Goal: Transaction & Acquisition: Purchase product/service

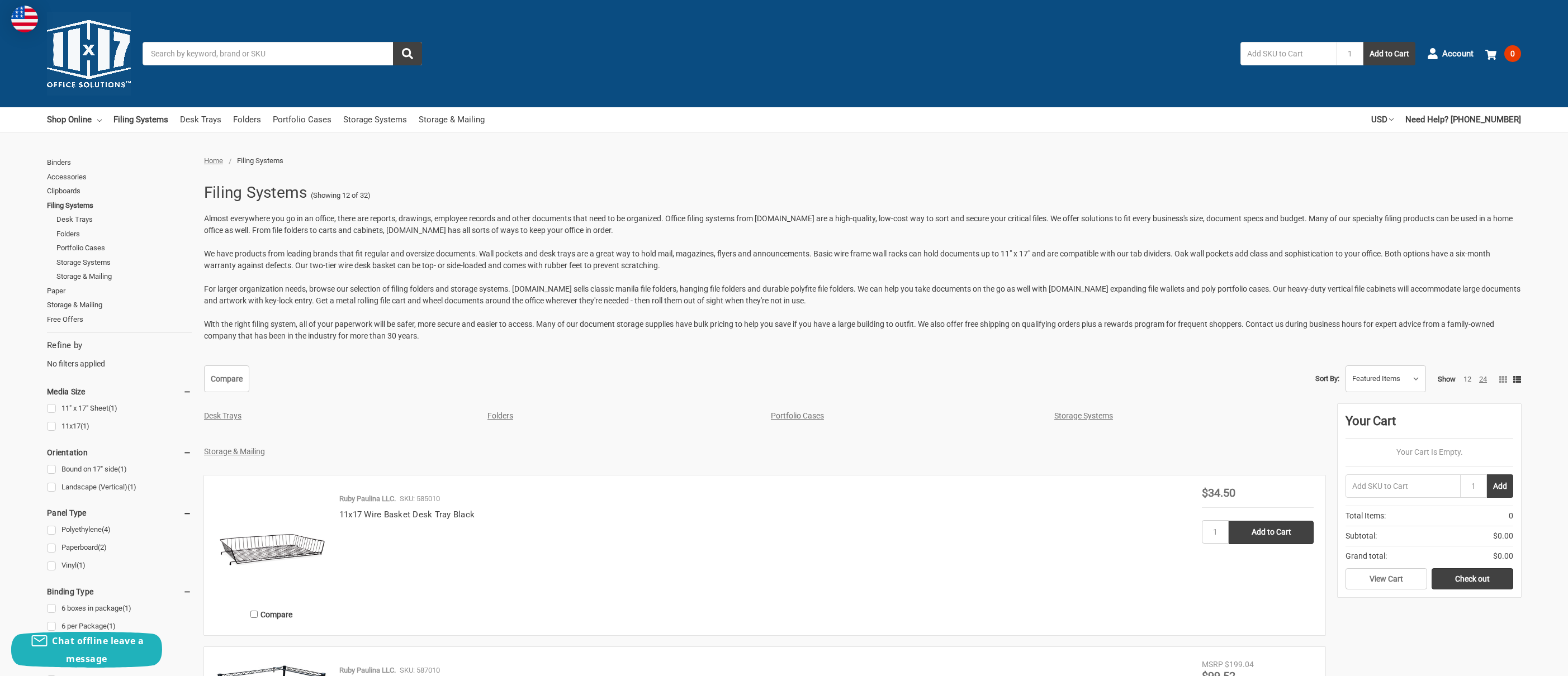
click at [1482, 378] on link "24" at bounding box center [1483, 379] width 8 height 9
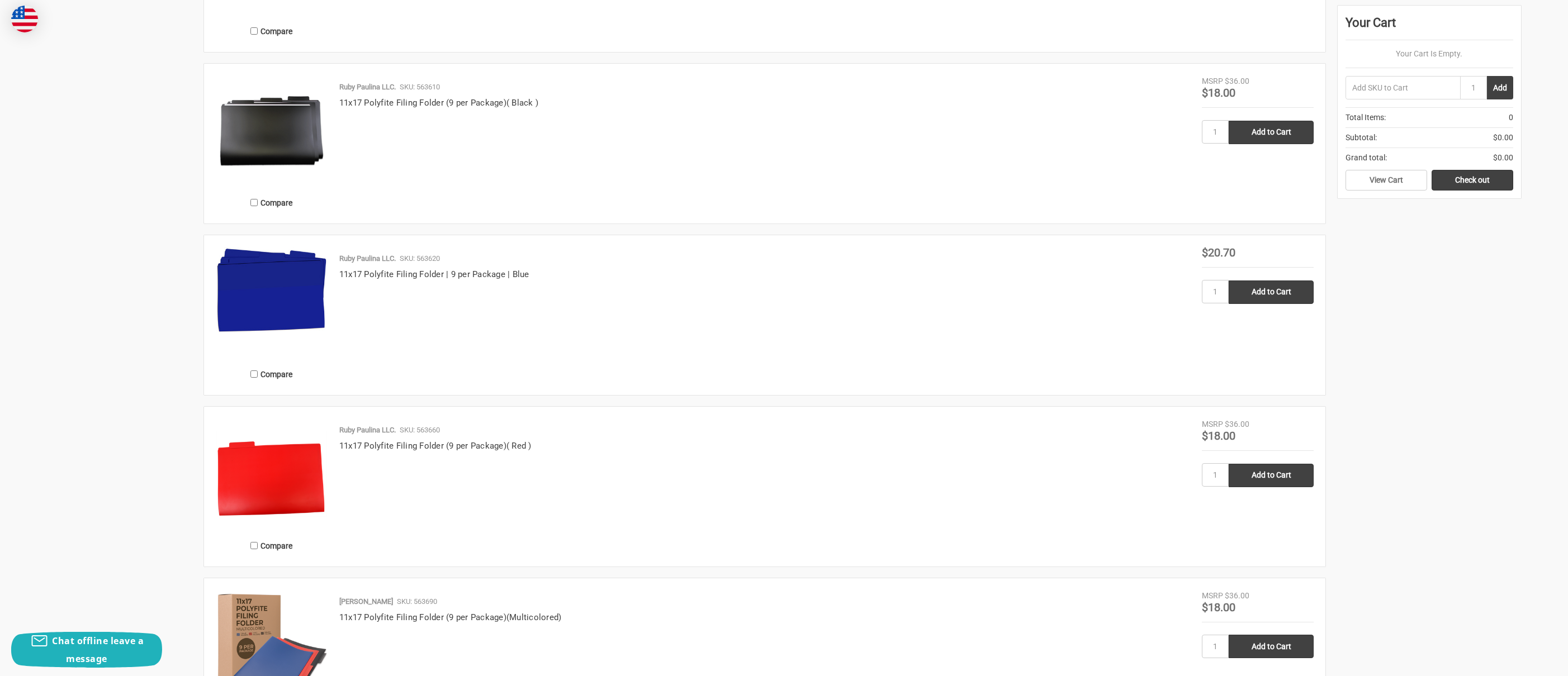
scroll to position [1939, 0]
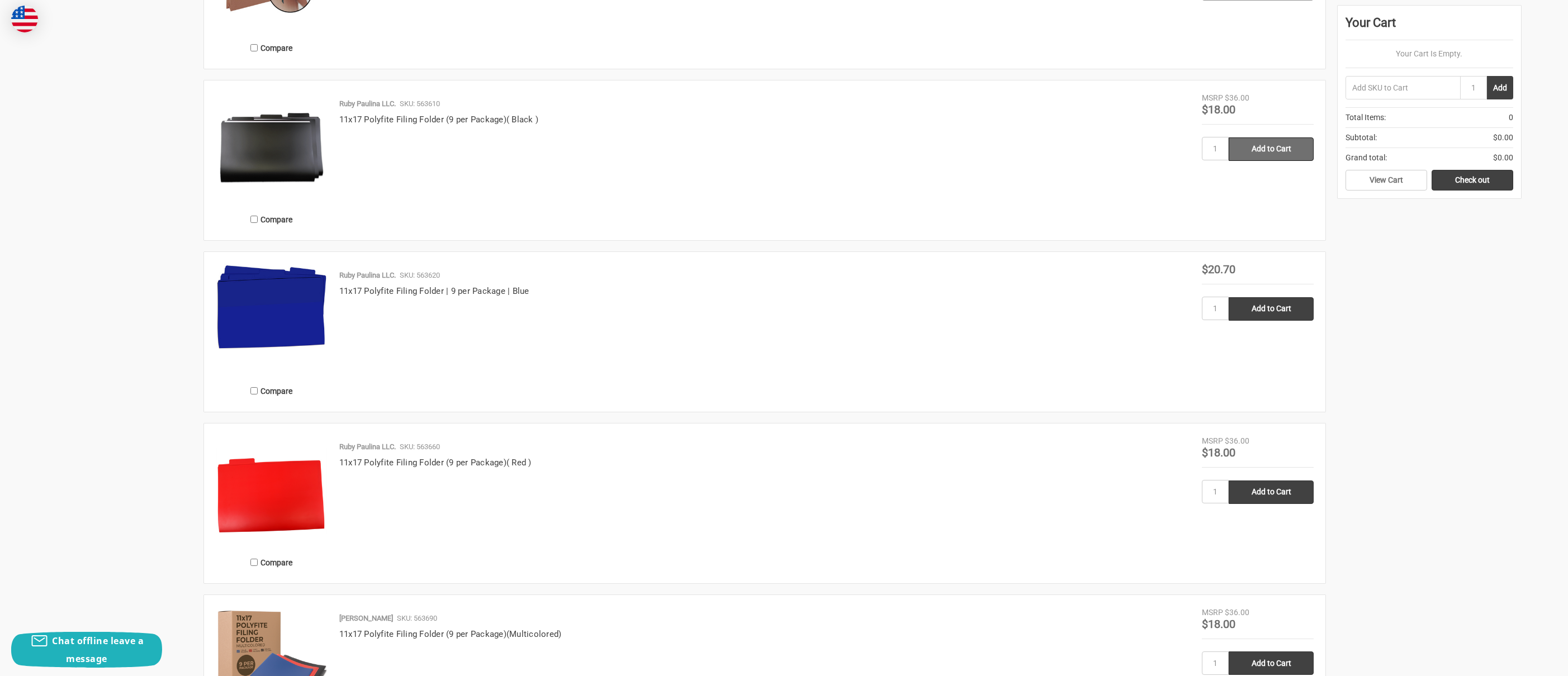
click at [1299, 154] on input "Add to Cart" at bounding box center [1271, 149] width 85 height 24
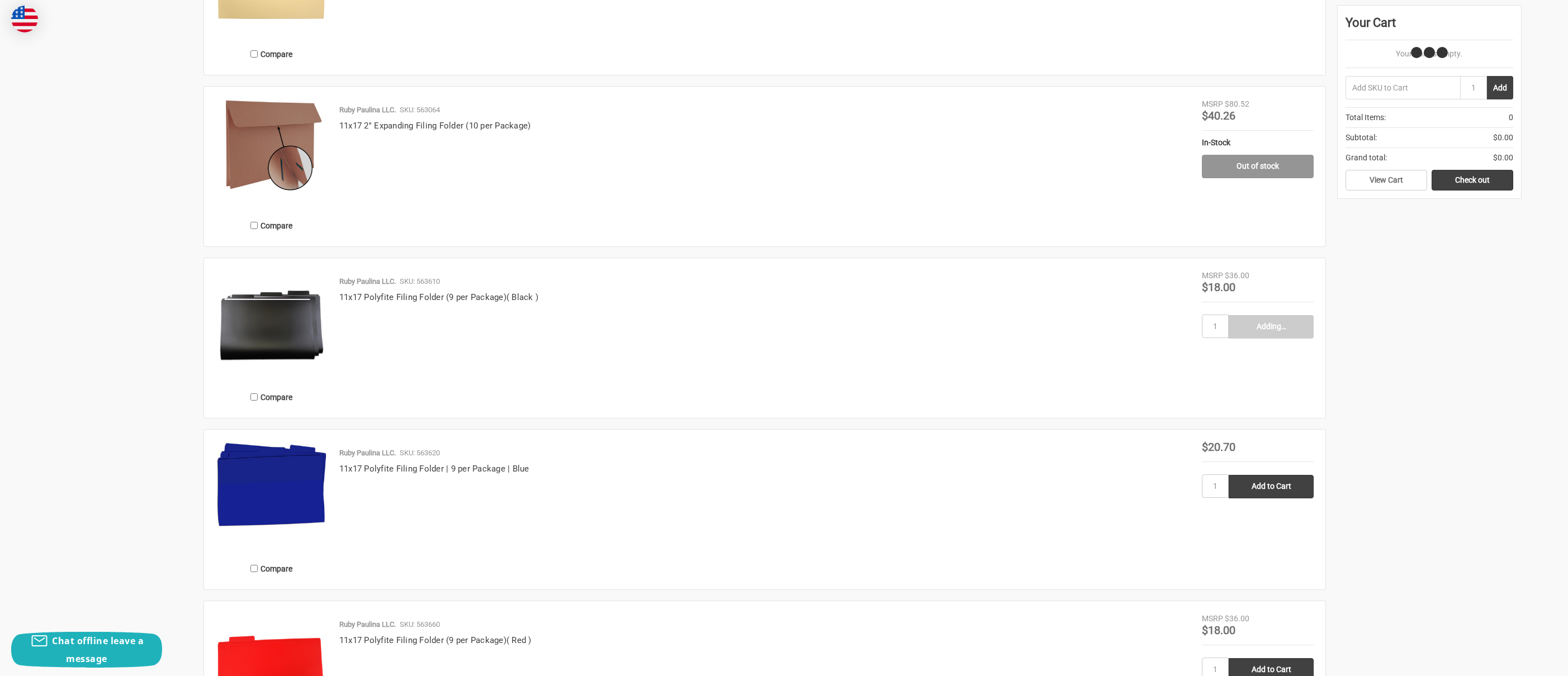
type input "Add to Cart"
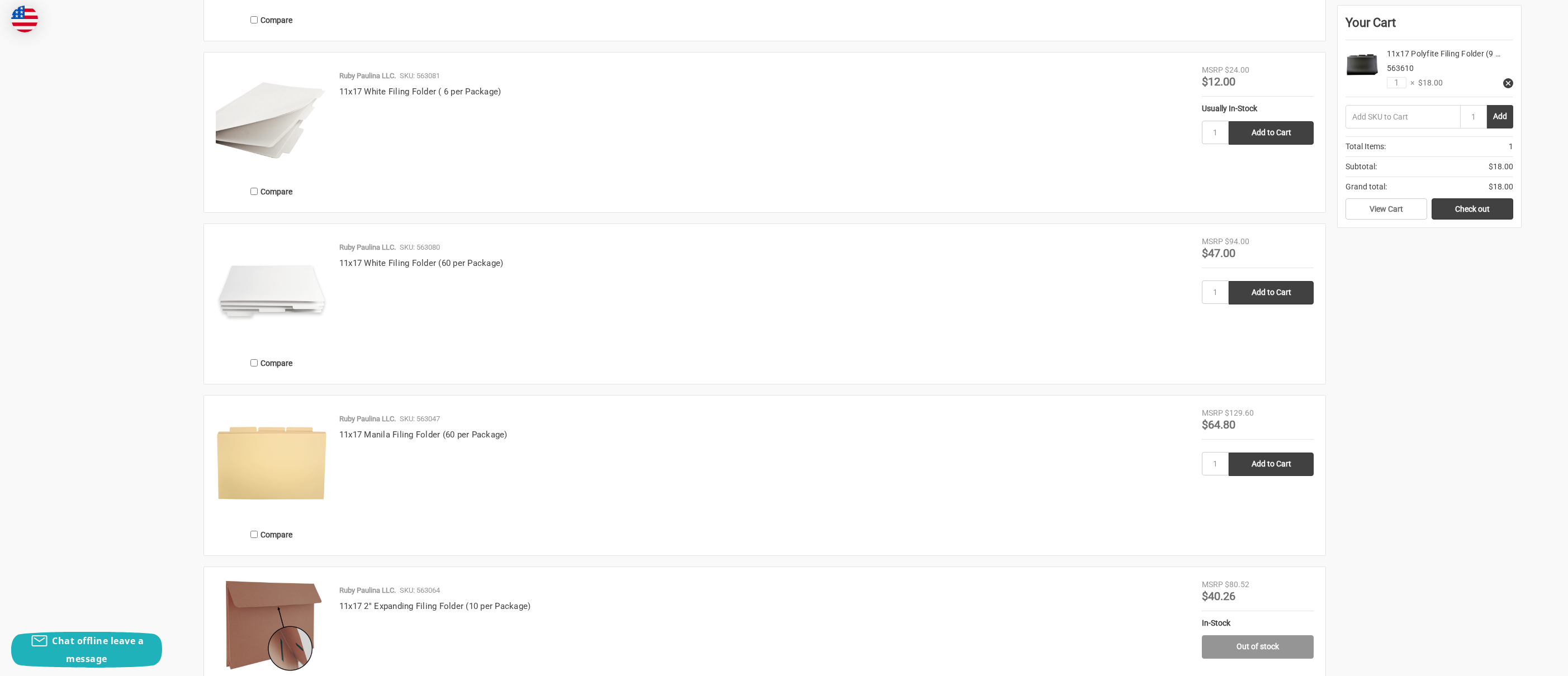
scroll to position [1272, 0]
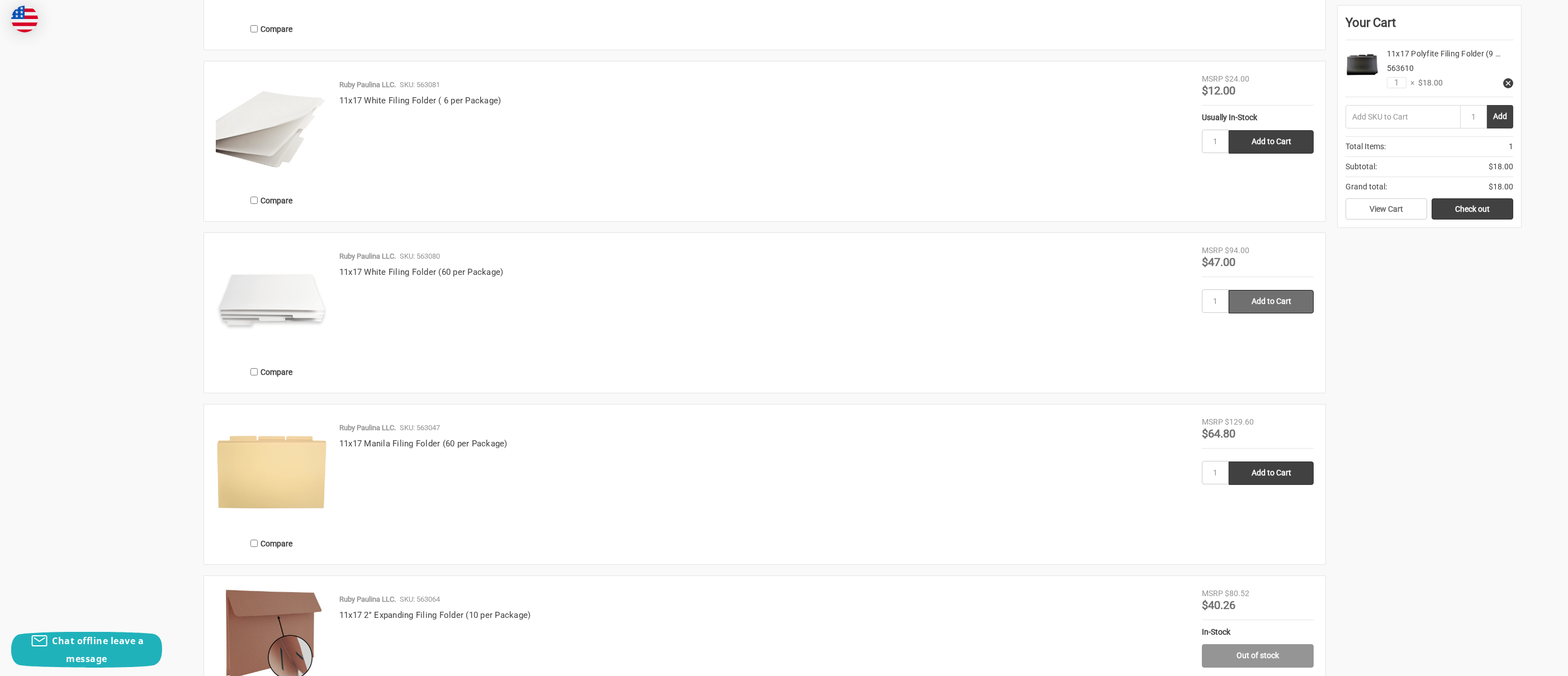
click at [1263, 304] on input "Add to Cart" at bounding box center [1271, 302] width 85 height 24
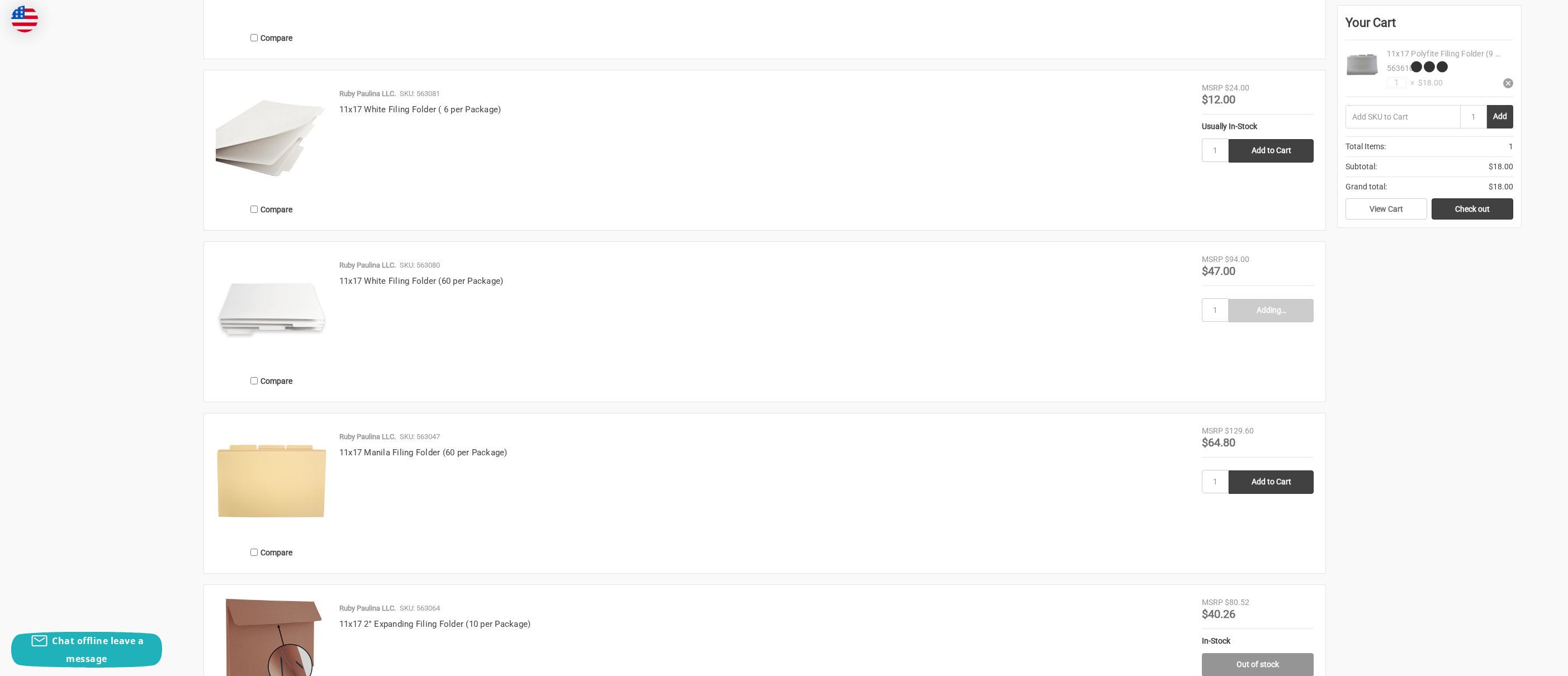
type input "Add to Cart"
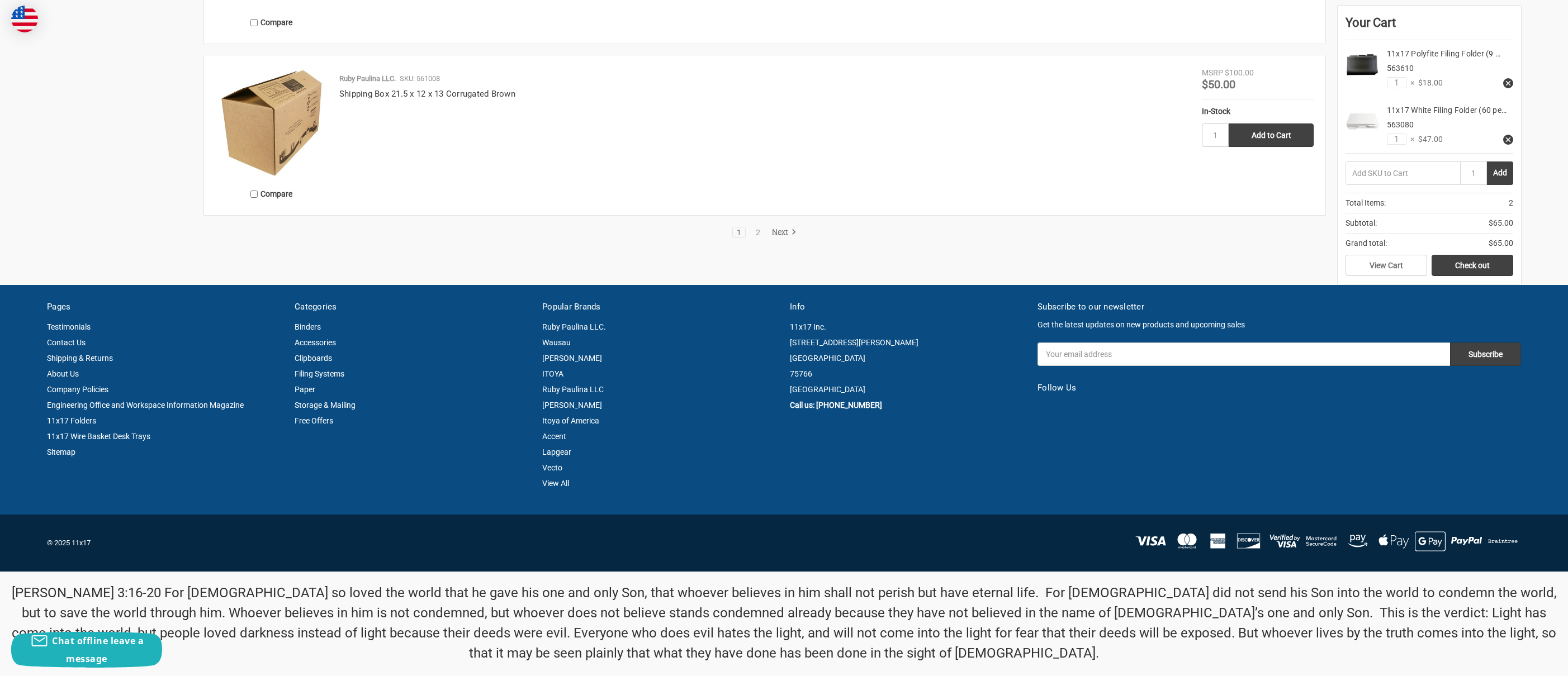
scroll to position [4375, 0]
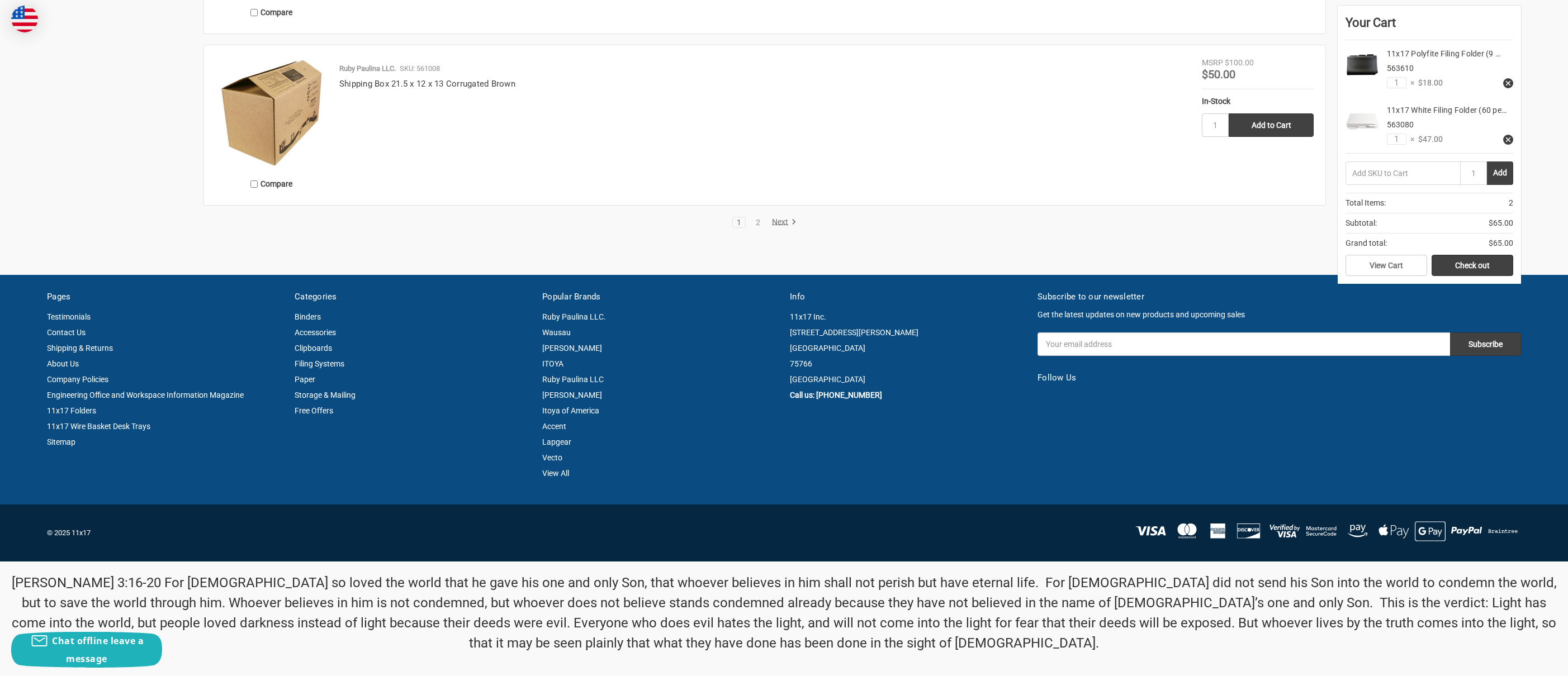
click at [785, 221] on link "Next" at bounding box center [782, 222] width 28 height 10
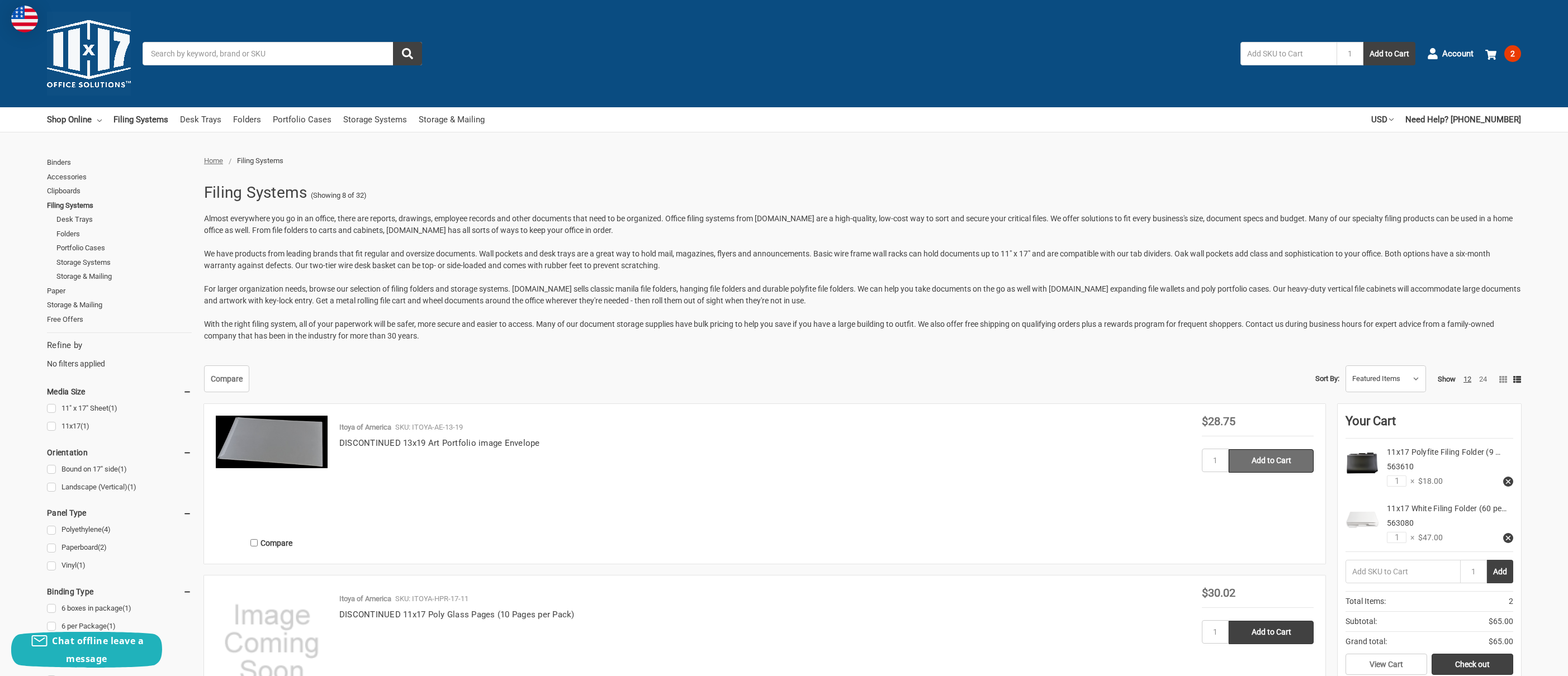
click at [1281, 465] on input "Add to Cart" at bounding box center [1271, 461] width 85 height 24
type input "Add to Cart"
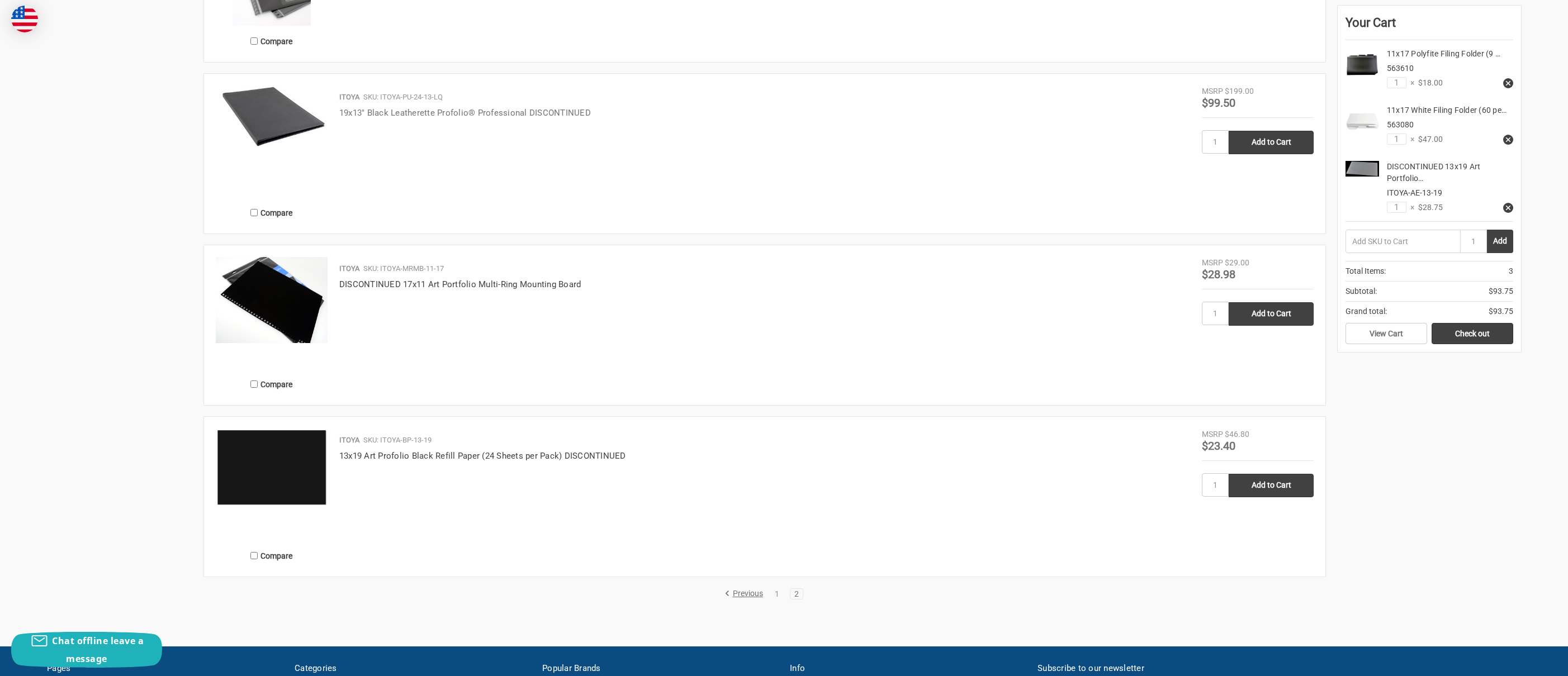
scroll to position [1190, 0]
